Goal: Transaction & Acquisition: Purchase product/service

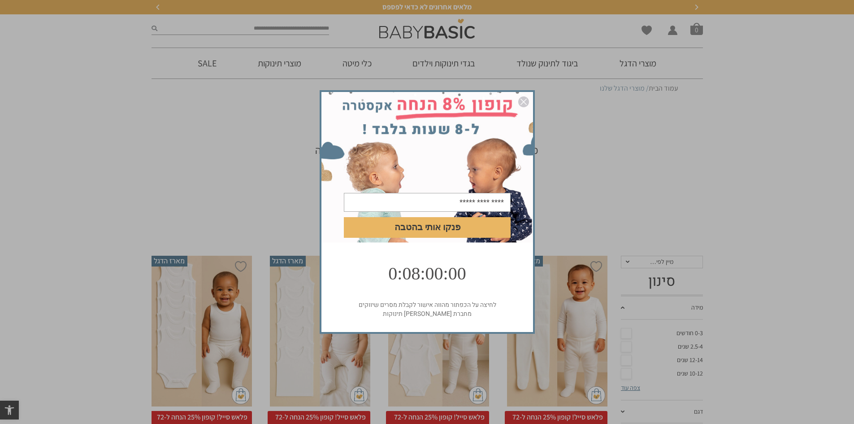
click at [523, 97] on img "סגור" at bounding box center [524, 101] width 11 height 11
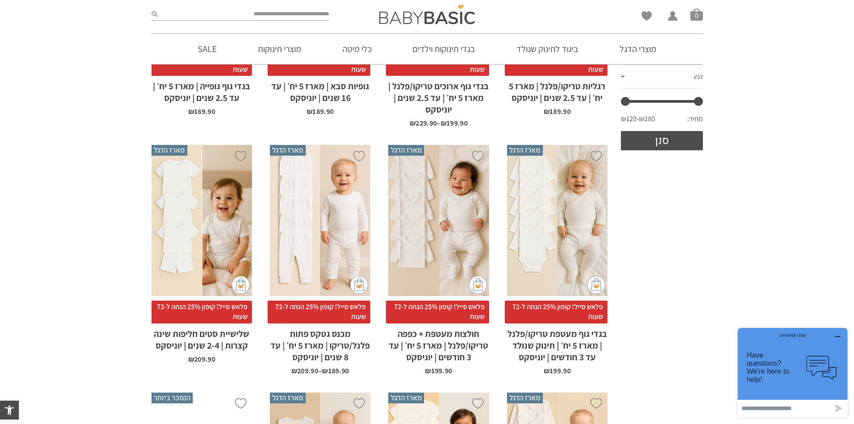
scroll to position [359, 0]
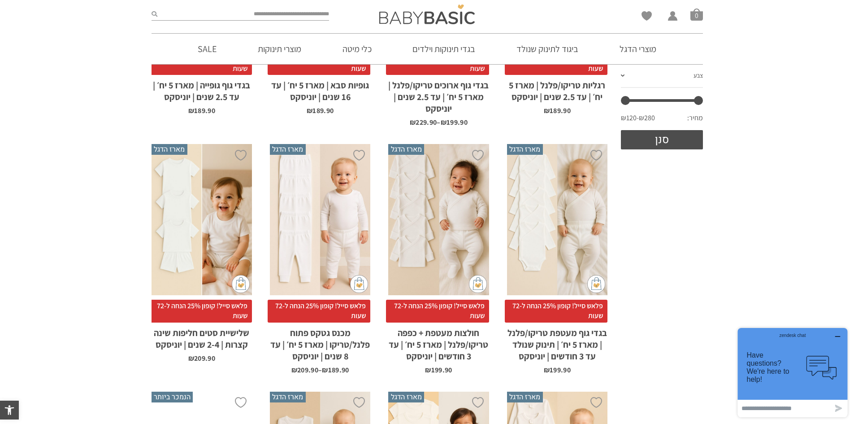
click at [562, 305] on span "פלאש סייל! קופון 25% הנחה ל-72 שעות" at bounding box center [556, 311] width 103 height 23
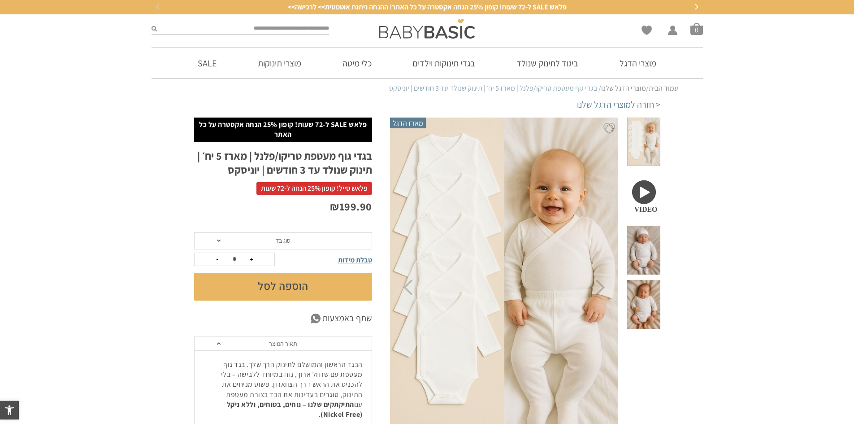
click at [647, 228] on span at bounding box center [644, 250] width 33 height 49
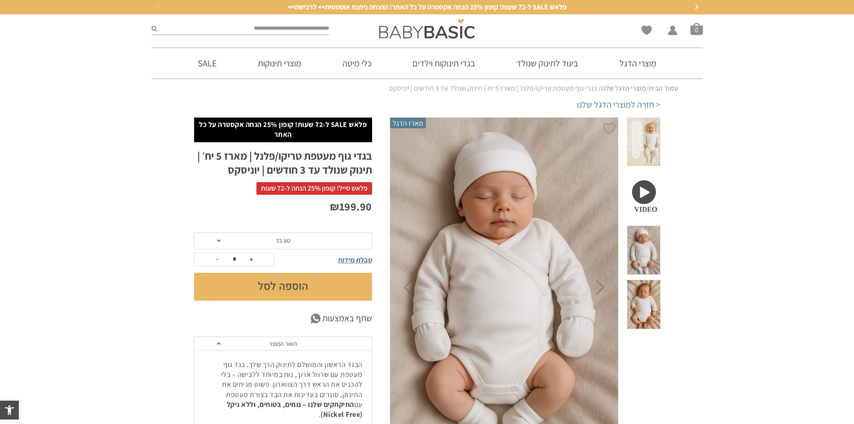
click at [648, 280] on span at bounding box center [644, 304] width 33 height 49
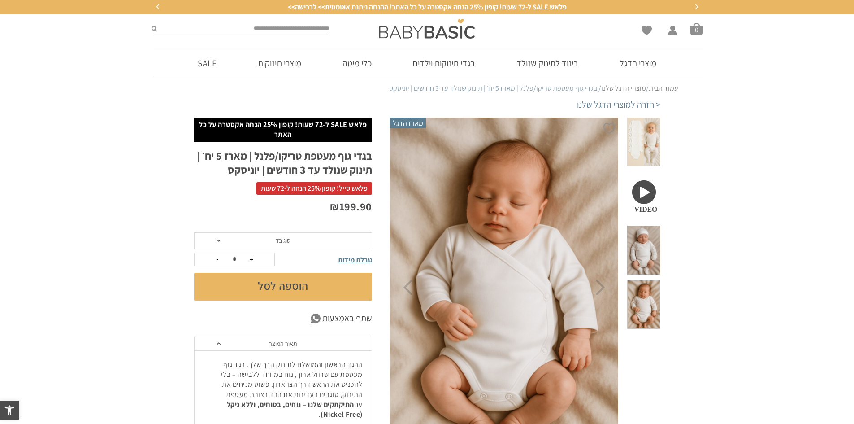
click at [222, 239] on span "סוג בד" at bounding box center [283, 240] width 178 height 17
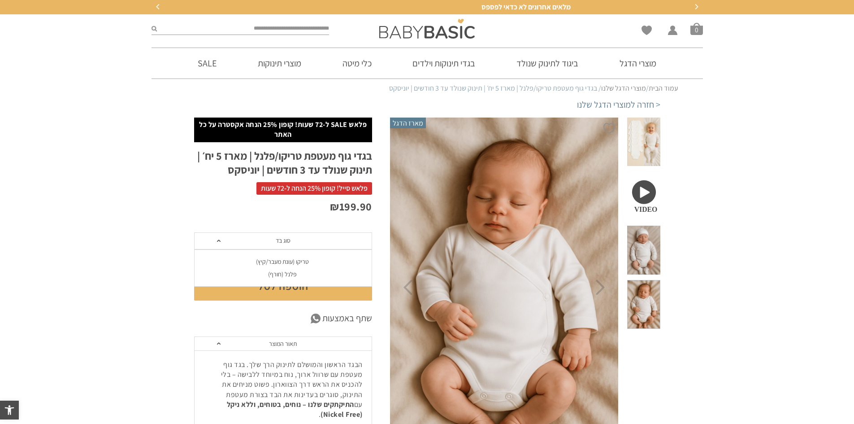
click at [288, 273] on div "פלנל (חורף)" at bounding box center [283, 274] width 178 height 8
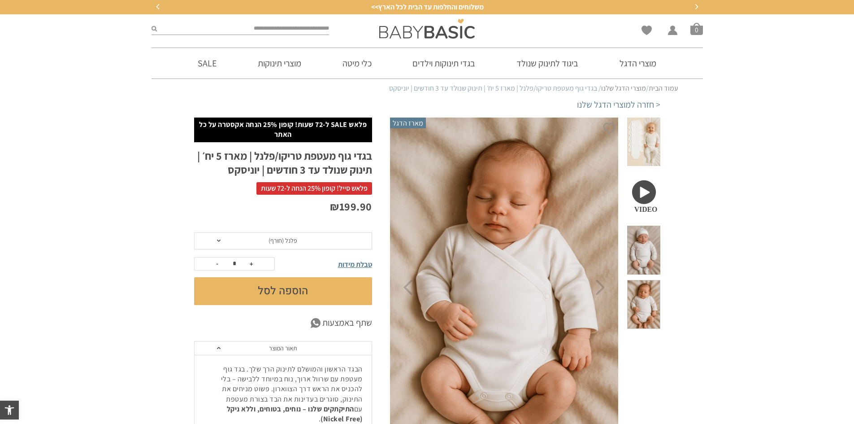
click at [287, 287] on button "הוספה לסל" at bounding box center [283, 291] width 178 height 28
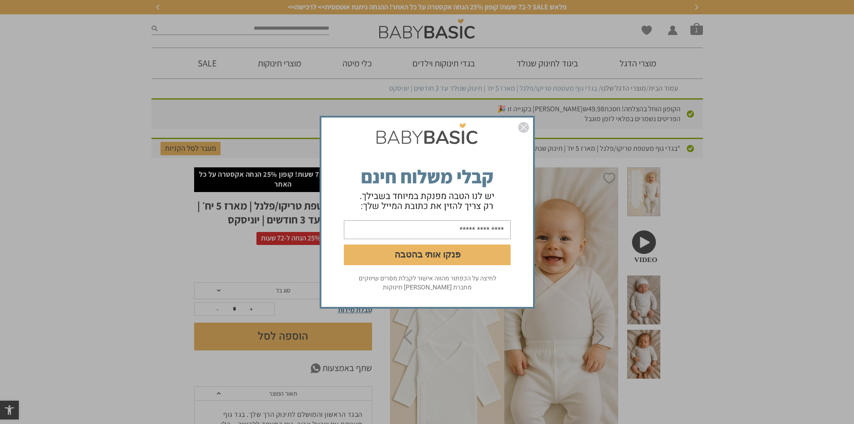
click at [488, 230] on input "email" at bounding box center [427, 229] width 167 height 19
type input "**********"
click at [462, 260] on button "פנקו אותי בהטבה" at bounding box center [427, 254] width 167 height 21
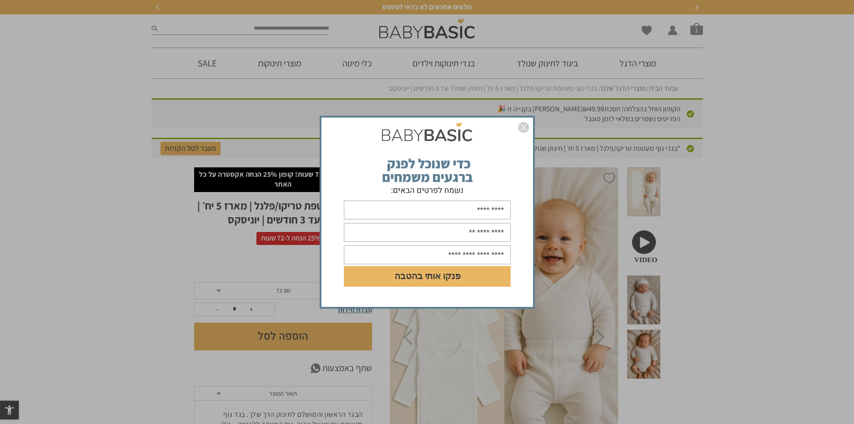
click at [468, 204] on input "text" at bounding box center [427, 210] width 167 height 19
type input "*"
type input "****"
click at [462, 232] on input "text" at bounding box center [427, 232] width 167 height 19
drag, startPoint x: 467, startPoint y: 206, endPoint x: 518, endPoint y: 205, distance: 51.1
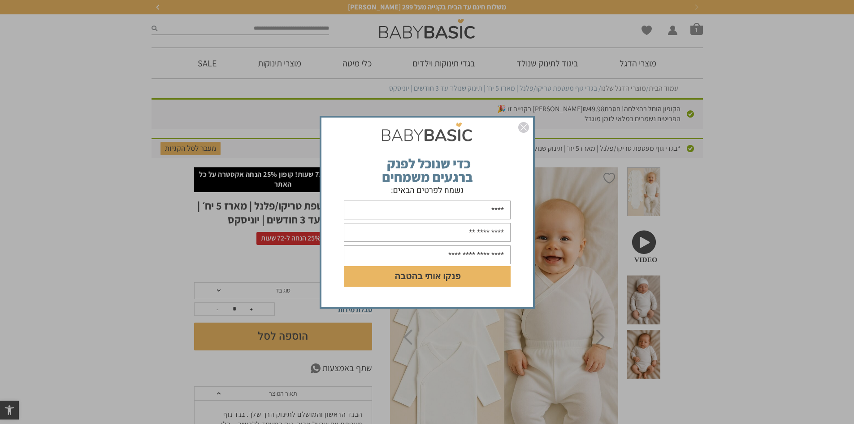
click at [518, 205] on form "**** DD/MM/YYYY פנקו אותי בהטבה" at bounding box center [428, 212] width 212 height 167
click at [484, 230] on input "text" at bounding box center [427, 232] width 167 height 19
type input "**********"
click at [453, 251] on input "text" at bounding box center [427, 254] width 167 height 19
type input "**********"
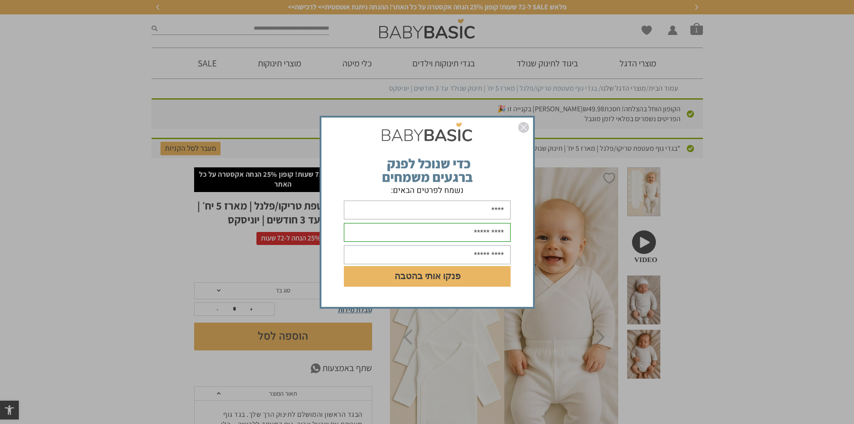
click at [449, 275] on button "פנקו אותי בהטבה" at bounding box center [427, 276] width 167 height 21
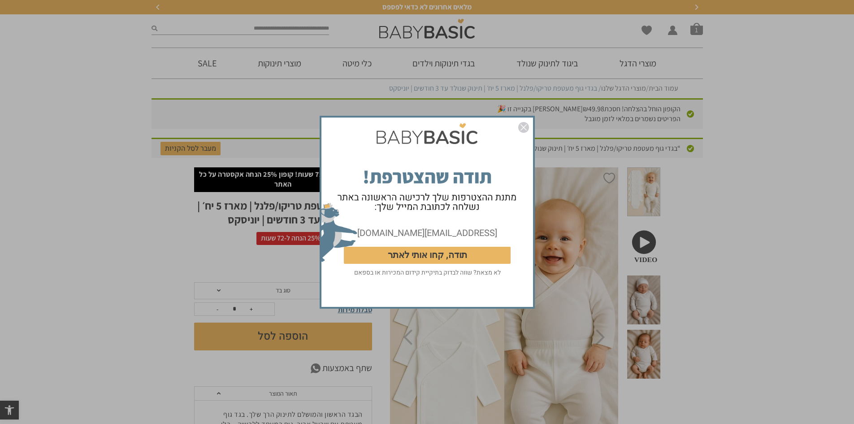
click at [454, 255] on button "תודה, קחו אותי לאתר" at bounding box center [427, 254] width 167 height 17
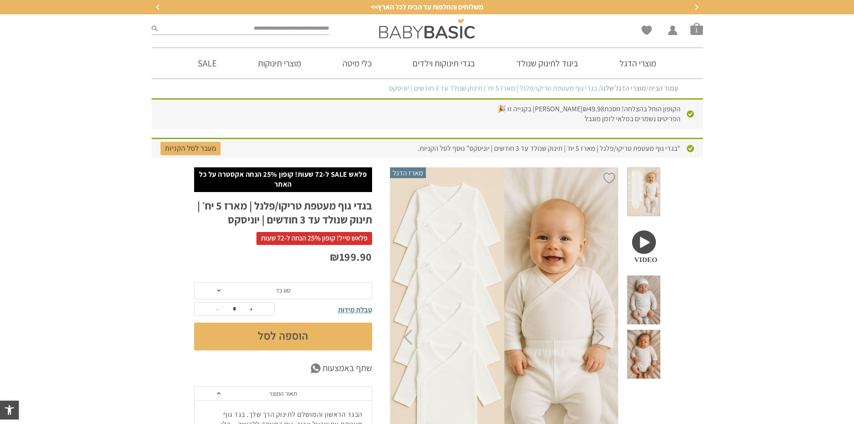
click at [615, 88] on link "מוצרי הדגל שלנו" at bounding box center [624, 87] width 45 height 9
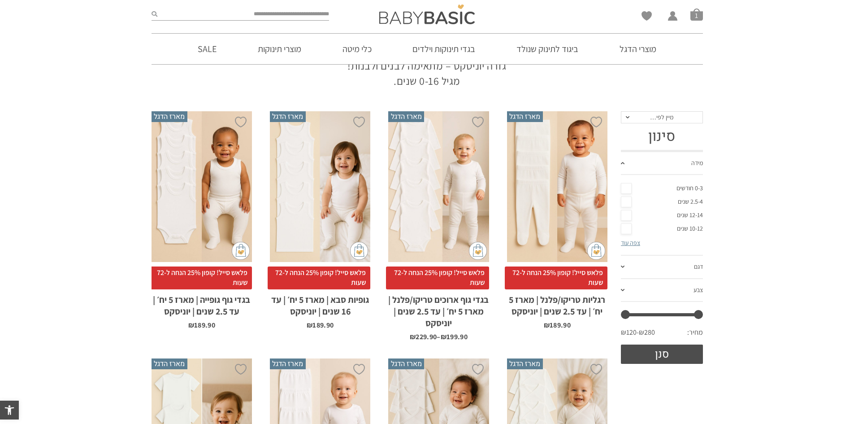
scroll to position [148, 0]
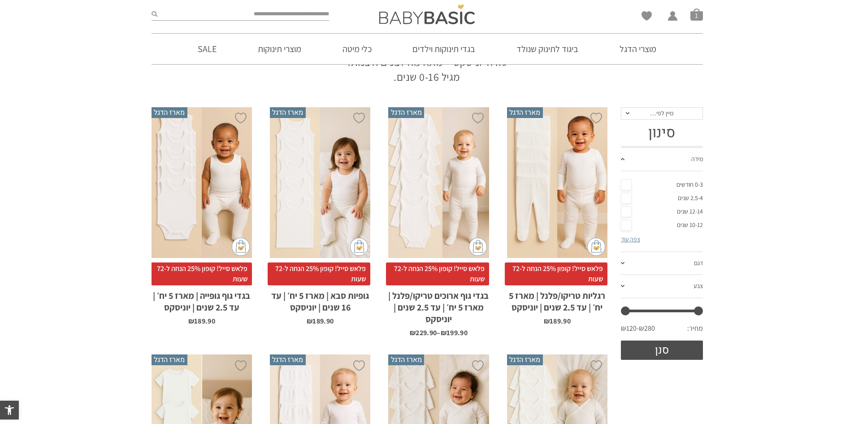
click at [441, 201] on div "x בחירת מידה 0-3m 3-6m 6-12m 12-18m 18-24m 24-30m בחירת סוג בד טריקו (עונת מעבר…" at bounding box center [438, 182] width 100 height 151
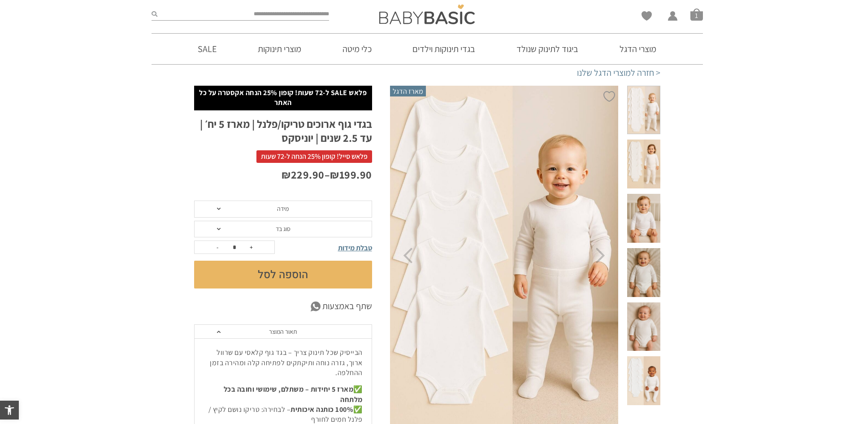
scroll to position [87, 0]
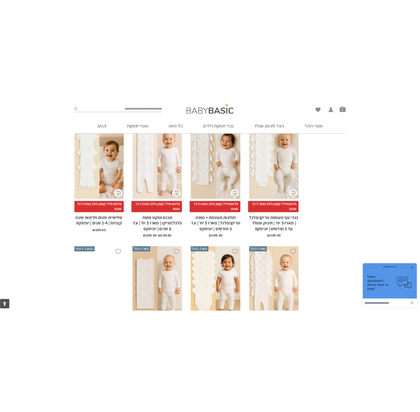
scroll to position [448, 0]
